Goal: Task Accomplishment & Management: Manage account settings

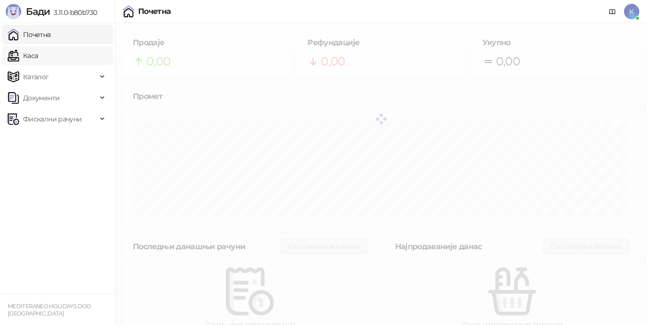
click at [33, 57] on link "Каса" at bounding box center [23, 55] width 30 height 19
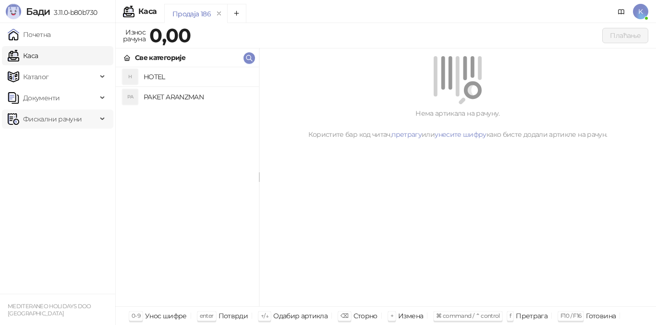
click at [47, 121] on span "Фискални рачуни" at bounding box center [52, 118] width 59 height 19
click at [54, 141] on link "Издати рачуни" at bounding box center [44, 140] width 64 height 19
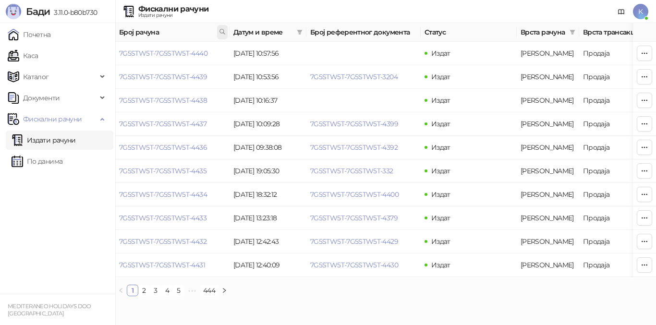
click at [220, 30] on icon at bounding box center [222, 31] width 5 height 5
type input "**********"
click at [210, 78] on button "У реду" at bounding box center [209, 74] width 30 height 12
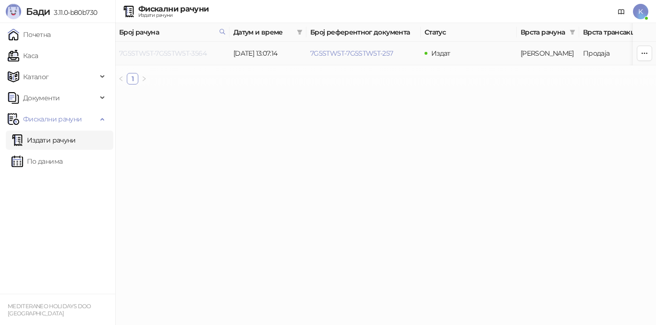
click at [177, 53] on link "7G5STW5T-7G5STW5T-3564" at bounding box center [162, 53] width 87 height 9
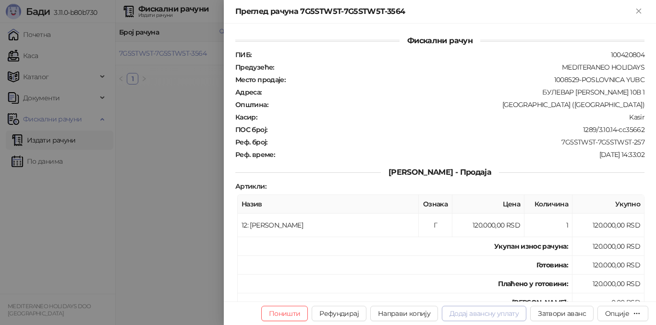
click at [476, 314] on button "Додај авансну уплату" at bounding box center [483, 313] width 84 height 15
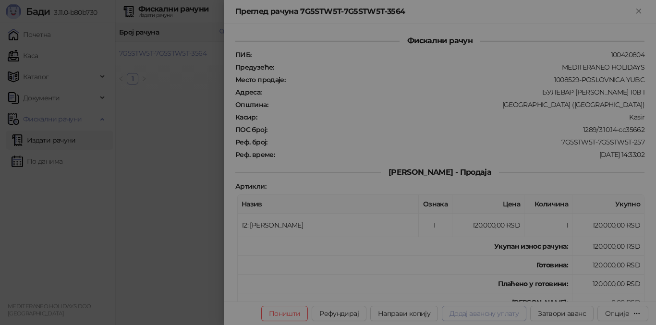
type input "**********"
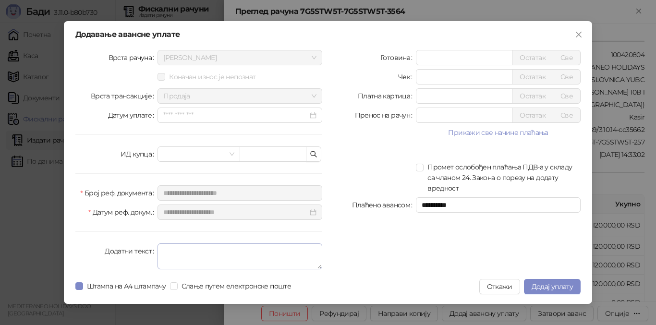
type input "******"
click at [173, 260] on textarea "Додатни текст" at bounding box center [239, 256] width 165 height 26
type textarea "*********"
click at [540, 286] on span "Додај уплату" at bounding box center [551, 286] width 41 height 9
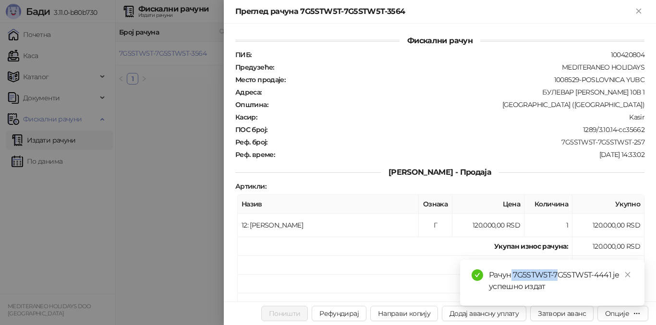
drag, startPoint x: 512, startPoint y: 274, endPoint x: 557, endPoint y: 273, distance: 45.6
click at [557, 273] on div "Рачун 7G5STW5T-7G5STW5T-4441 је успешно издат" at bounding box center [561, 280] width 144 height 23
click at [513, 272] on div "Рачун 7G5STW5T-7G5STW5T-4441 је успешно издат" at bounding box center [561, 280] width 144 height 23
drag, startPoint x: 513, startPoint y: 272, endPoint x: 610, endPoint y: 274, distance: 97.9
click at [610, 274] on div "Рачун 7G5STW5T-7G5STW5T-4441 је успешно издат" at bounding box center [561, 280] width 144 height 23
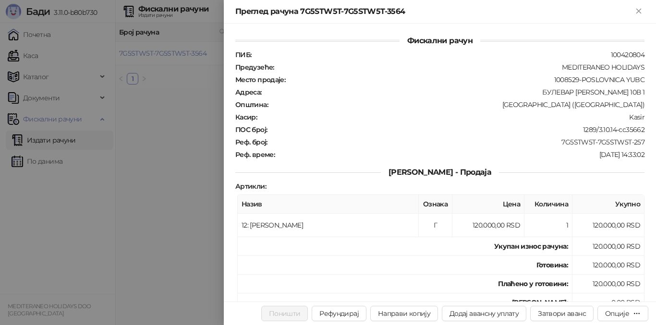
click at [344, 262] on td "Готовина :" at bounding box center [405, 265] width 334 height 19
click at [138, 257] on div at bounding box center [328, 162] width 656 height 325
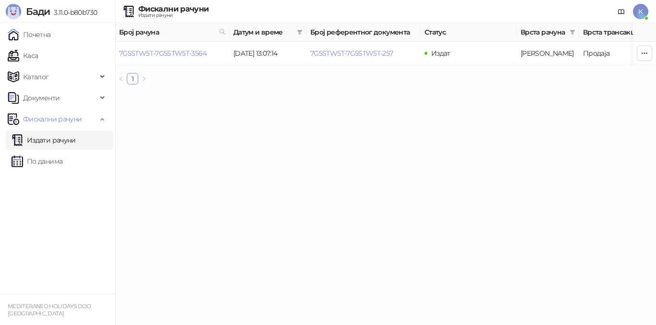
click at [59, 142] on link "Издати рачуни" at bounding box center [44, 140] width 64 height 19
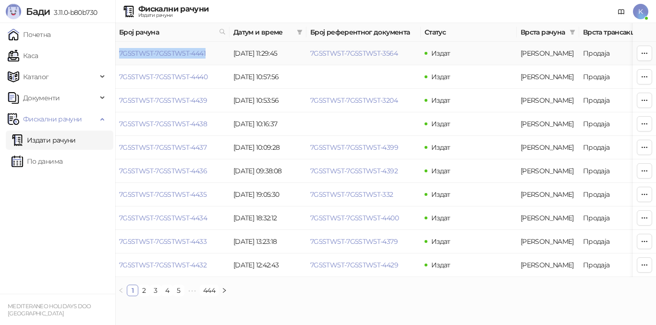
drag, startPoint x: 206, startPoint y: 56, endPoint x: 117, endPoint y: 56, distance: 89.3
click at [117, 56] on td "7G5STW5T-7G5STW5T-4441" at bounding box center [172, 54] width 114 height 24
copy link "7G5STW5T-7G5STW5T-4441"
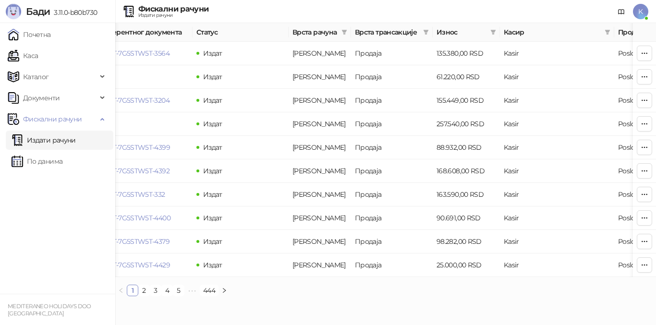
scroll to position [0, 233]
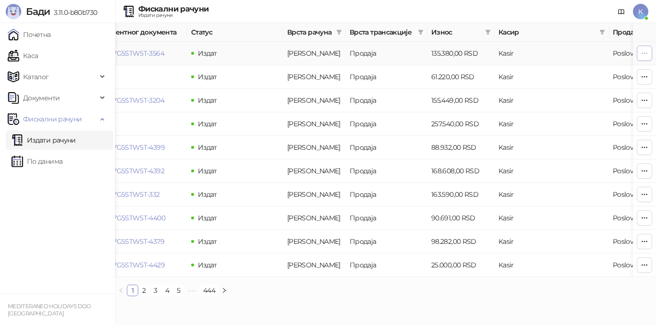
click at [643, 55] on icon "button" at bounding box center [644, 53] width 8 height 8
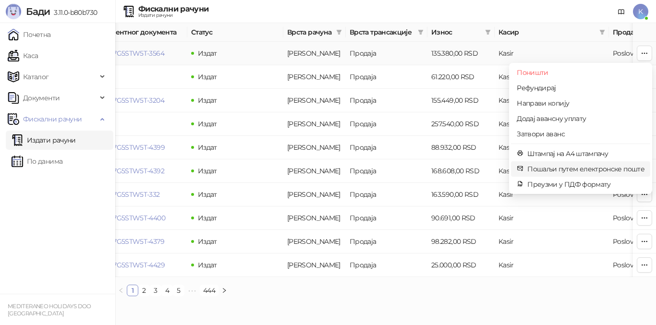
click at [578, 166] on span "Пошаљи путем електронске поште" at bounding box center [585, 169] width 117 height 11
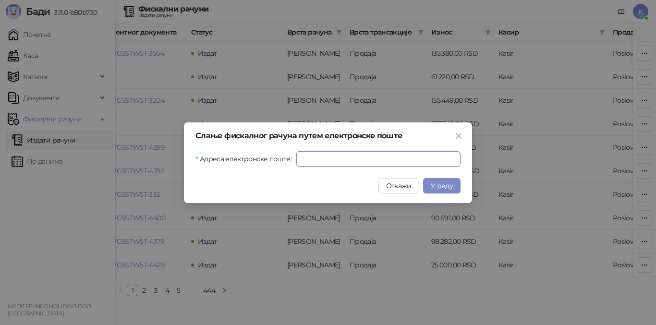
click at [397, 160] on input "Адреса електронске поште" at bounding box center [378, 158] width 164 height 15
paste input "**********"
type input "**********"
click at [436, 189] on span "У реду" at bounding box center [441, 185] width 22 height 9
